Goal: Check status: Check status

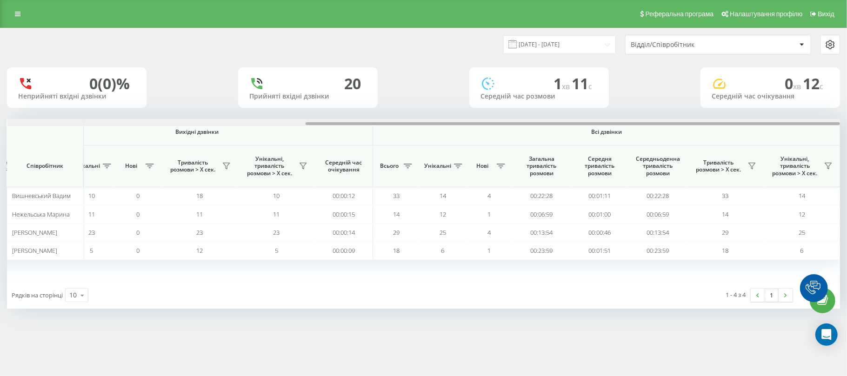
drag, startPoint x: 166, startPoint y: 123, endPoint x: 709, endPoint y: 123, distance: 543.1
click at [709, 123] on div at bounding box center [572, 123] width 534 height 3
click at [523, 41] on input "[DATE] - [DATE]" at bounding box center [559, 44] width 113 height 18
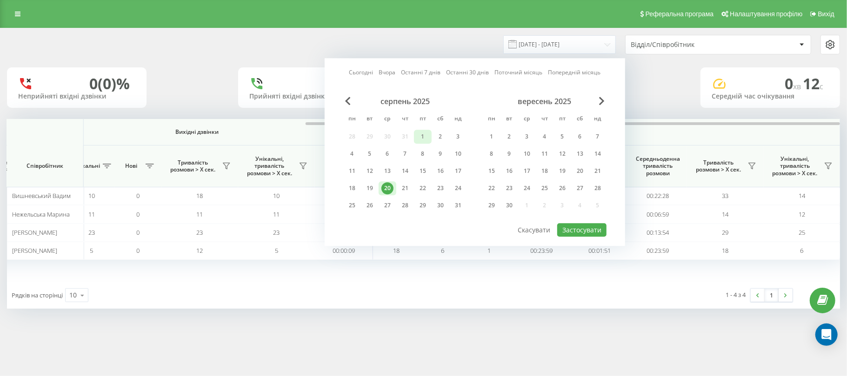
click at [423, 135] on div "1" at bounding box center [423, 137] width 12 height 12
click at [392, 185] on div "20" at bounding box center [387, 188] width 12 height 12
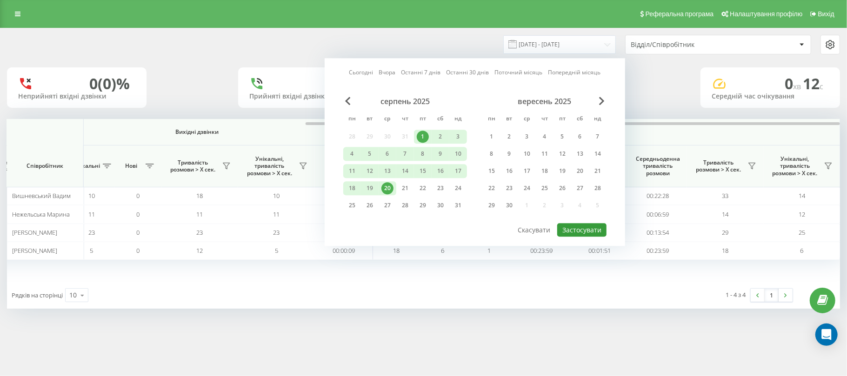
click at [575, 228] on button "Застосувати" at bounding box center [581, 229] width 49 height 13
type input "01.08.2025 - 20.08.2025"
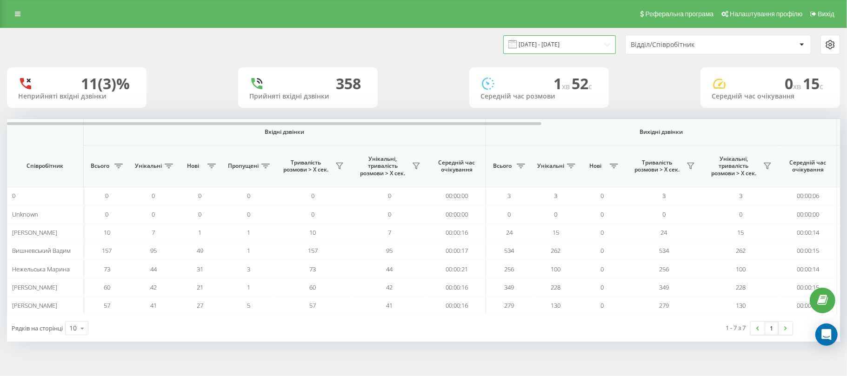
click at [536, 43] on input "01.08.2025 - 20.08.2025" at bounding box center [559, 44] width 113 height 18
click at [641, 86] on div "11 (3)% Неприйняті вхідні дзвінки 358 Прийняті вхідні дзвінки 1 хв 52 c Середні…" at bounding box center [423, 87] width 833 height 40
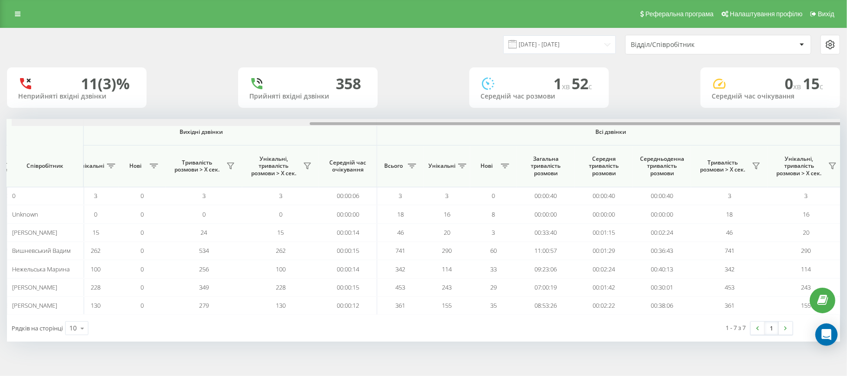
scroll to position [0, 464]
drag, startPoint x: 501, startPoint y: 125, endPoint x: 815, endPoint y: 131, distance: 314.4
click at [833, 123] on div at bounding box center [572, 123] width 534 height 3
click at [537, 43] on input "01.08.2025 - 20.08.2025" at bounding box center [559, 44] width 113 height 18
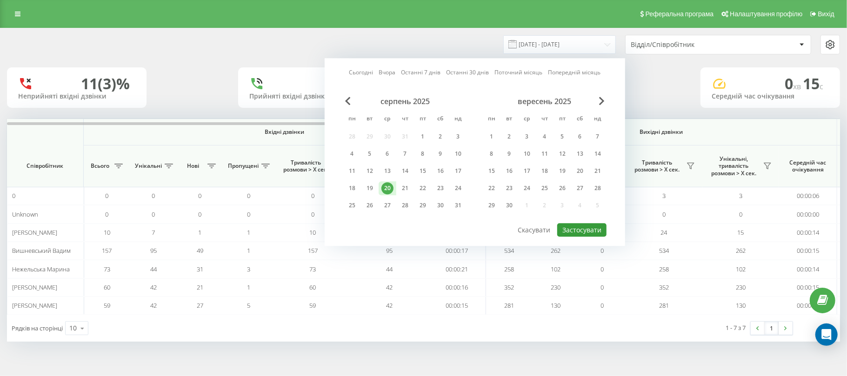
click at [573, 229] on button "Застосувати" at bounding box center [581, 229] width 49 height 13
type input "[DATE] - [DATE]"
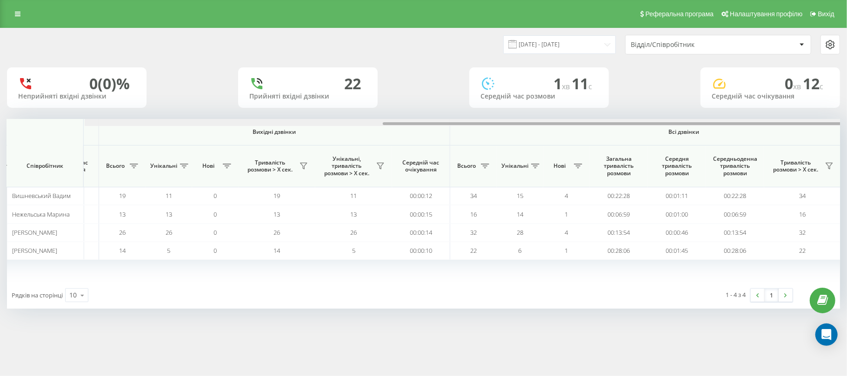
scroll to position [0, 464]
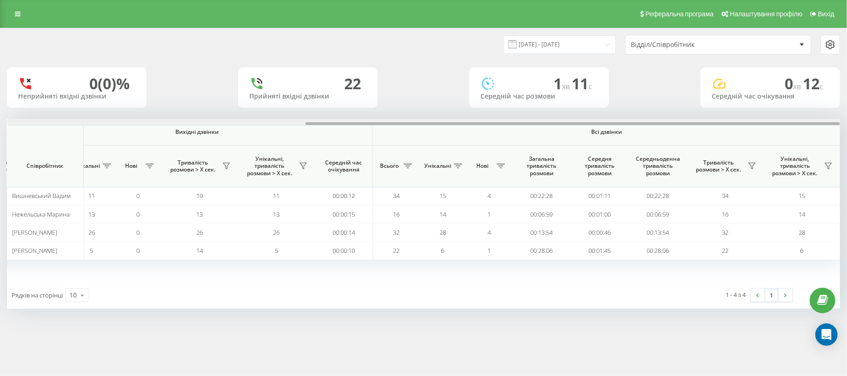
drag, startPoint x: 243, startPoint y: 123, endPoint x: 707, endPoint y: 136, distance: 464.7
click at [731, 106] on div "20.08.2025 - 20.08.2025 Відділ/Співробітник 0 (0)% Неприйняті вхідні дзвінки 22…" at bounding box center [423, 168] width 833 height 280
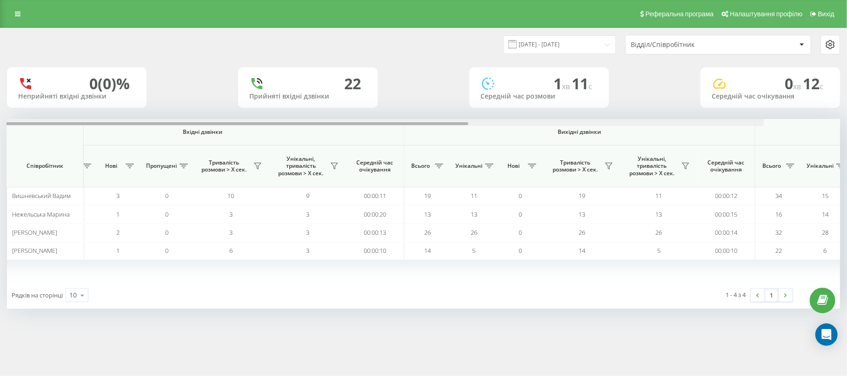
scroll to position [0, 0]
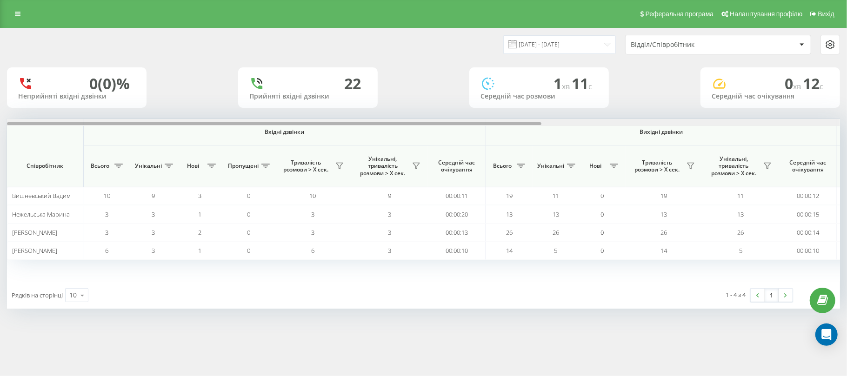
drag, startPoint x: 326, startPoint y: 125, endPoint x: 0, endPoint y: 131, distance: 326.5
click at [0, 131] on div "20.08.2025 - 20.08.2025 Відділ/Співробітник 0 (0)% Неприйняті вхідні дзвінки 22…" at bounding box center [423, 177] width 847 height 299
